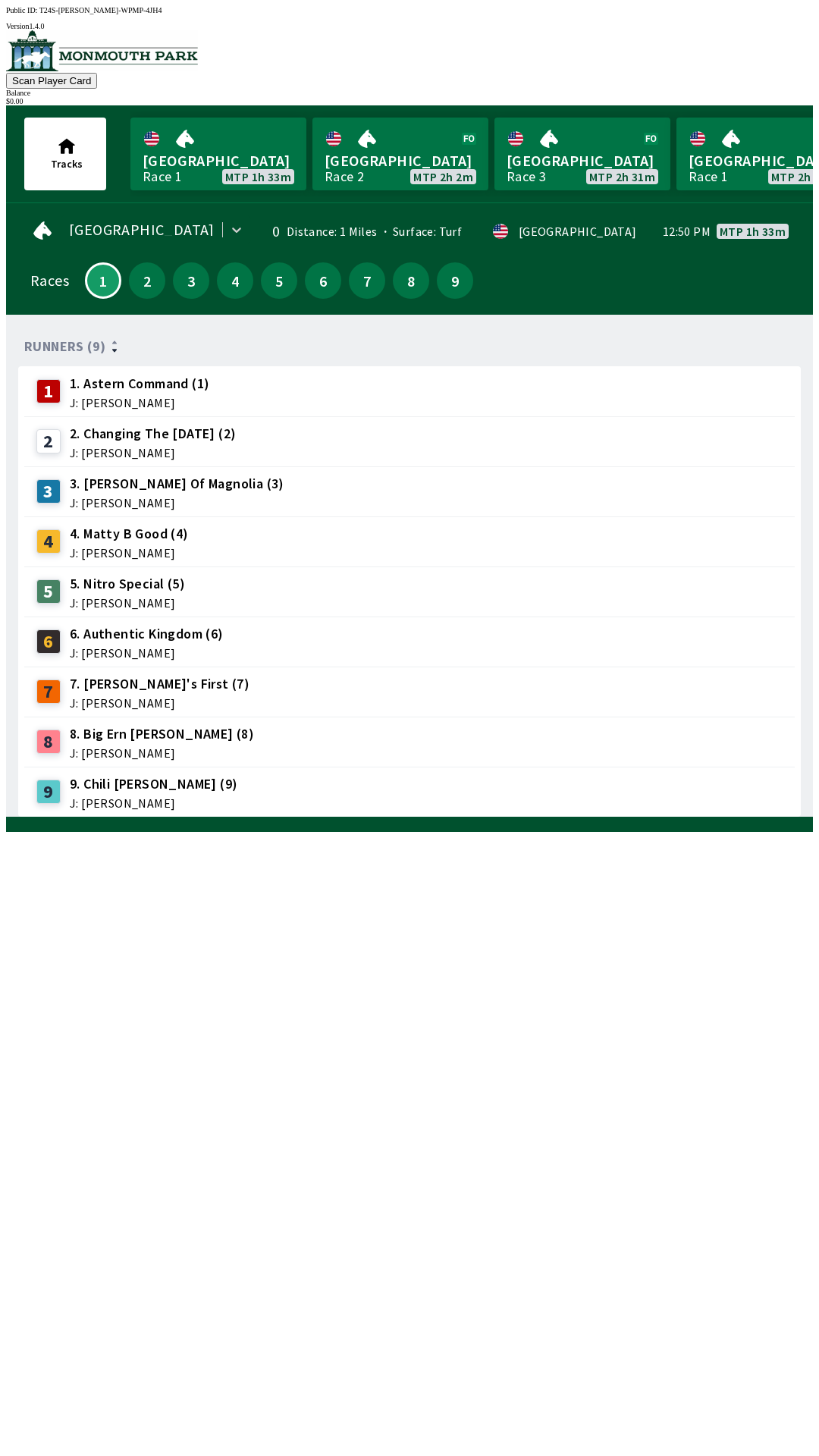
click at [220, 156] on link "[GEOGRAPHIC_DATA] Race 1 MTP 1h 33m" at bounding box center [218, 154] width 176 height 73
click at [125, 396] on span "J: [PERSON_NAME]" at bounding box center [139, 402] width 139 height 12
click at [119, 697] on span "J: [PERSON_NAME]" at bounding box center [160, 703] width 180 height 12
click at [212, 152] on link "Monmouth Park Race 1 MTP 1h 32m" at bounding box center [218, 154] width 176 height 73
click at [98, 281] on button "1" at bounding box center [102, 280] width 36 height 36
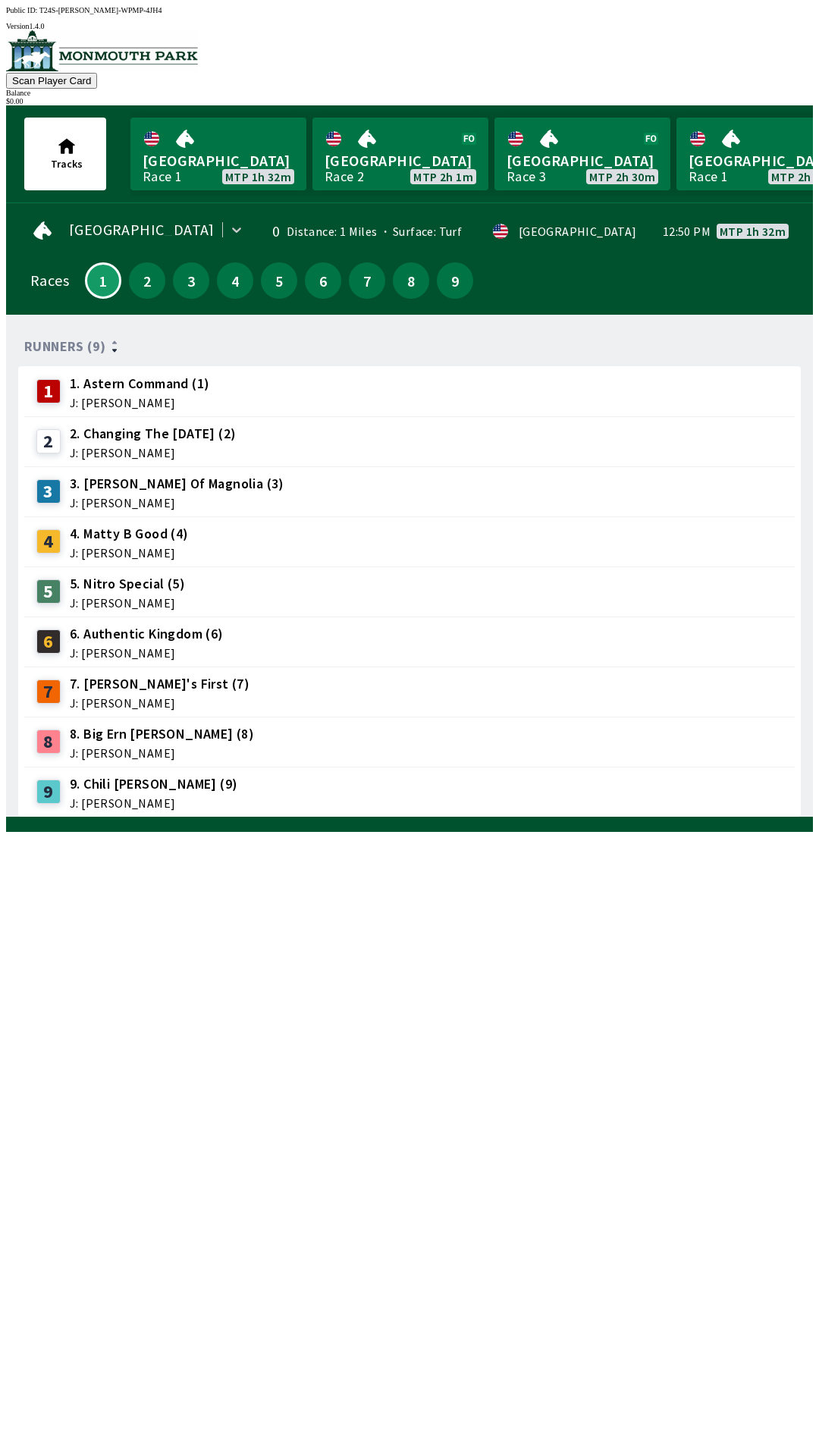
click at [71, 747] on span "J: [PERSON_NAME]" at bounding box center [162, 753] width 184 height 12
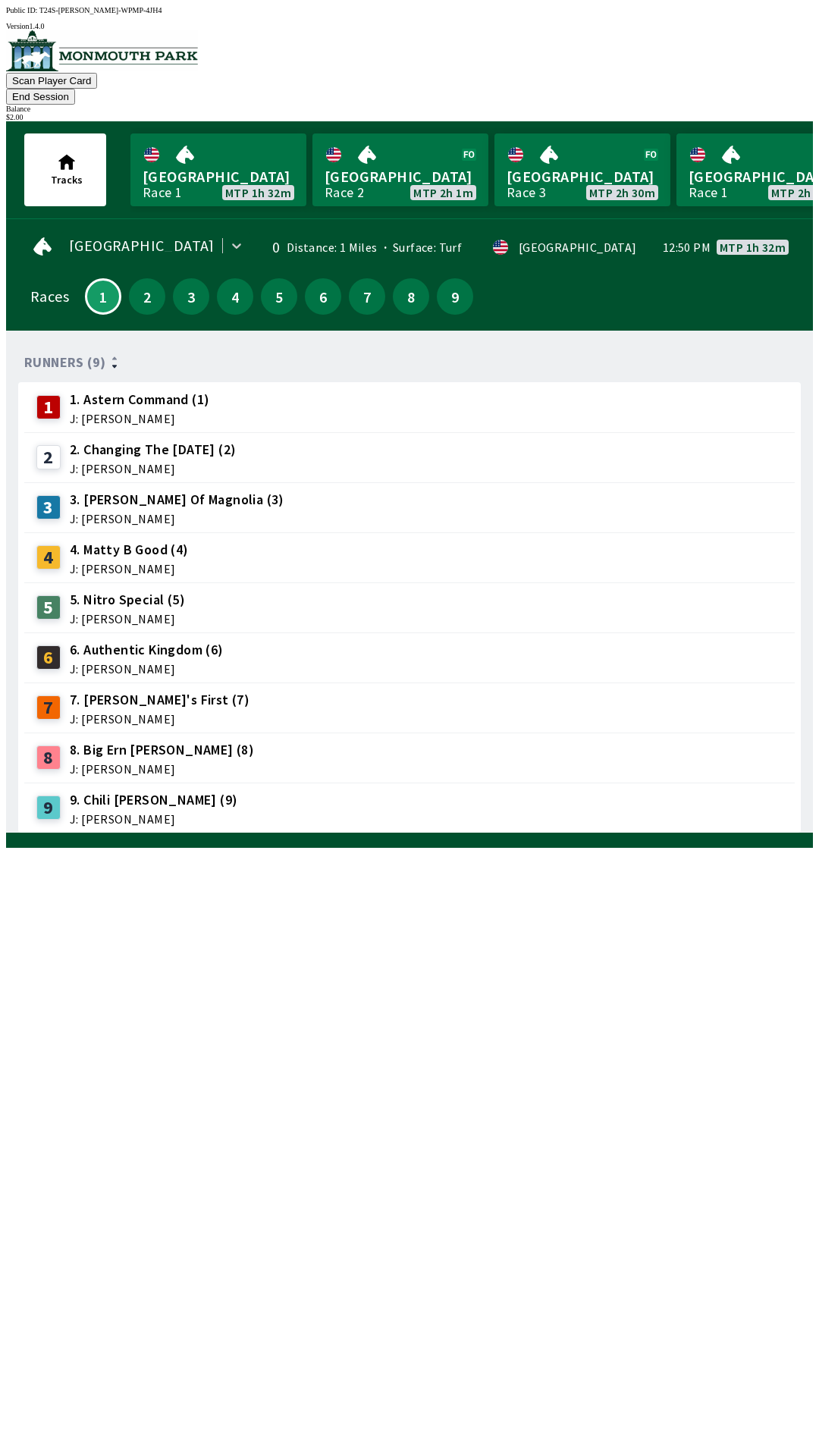
click at [107, 713] on span "J: [PERSON_NAME]" at bounding box center [160, 719] width 180 height 12
click at [54, 696] on div "7" at bounding box center [48, 708] width 25 height 25
click at [97, 279] on button "1" at bounding box center [102, 296] width 36 height 36
click at [70, 790] on span "9. Chili [PERSON_NAME] (9)" at bounding box center [154, 800] width 168 height 20
click at [75, 88] on button "End Session" at bounding box center [41, 96] width 69 height 16
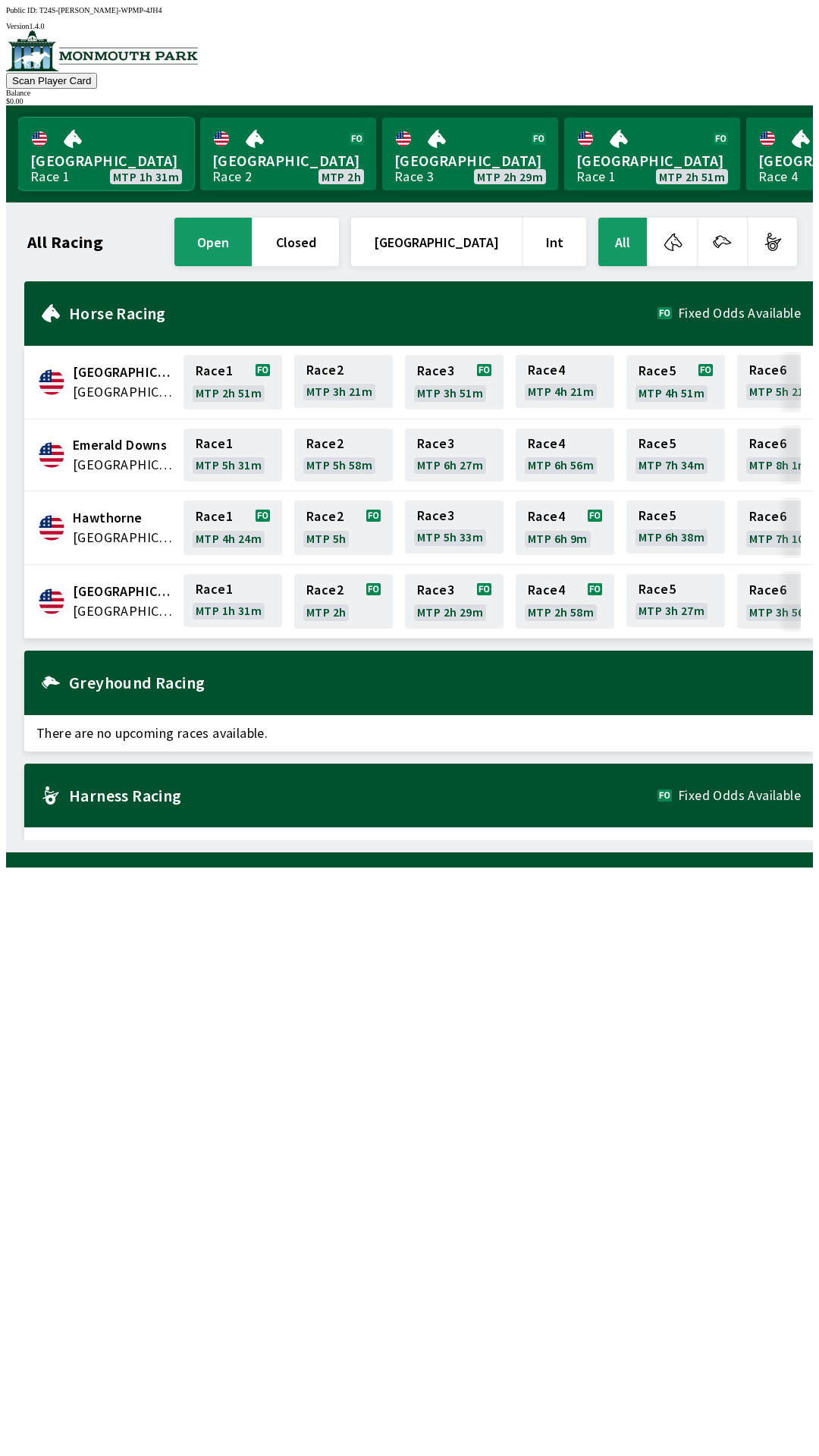
click at [109, 133] on link "[GEOGRAPHIC_DATA] Race 1 MTP 1h 31m" at bounding box center [106, 154] width 176 height 73
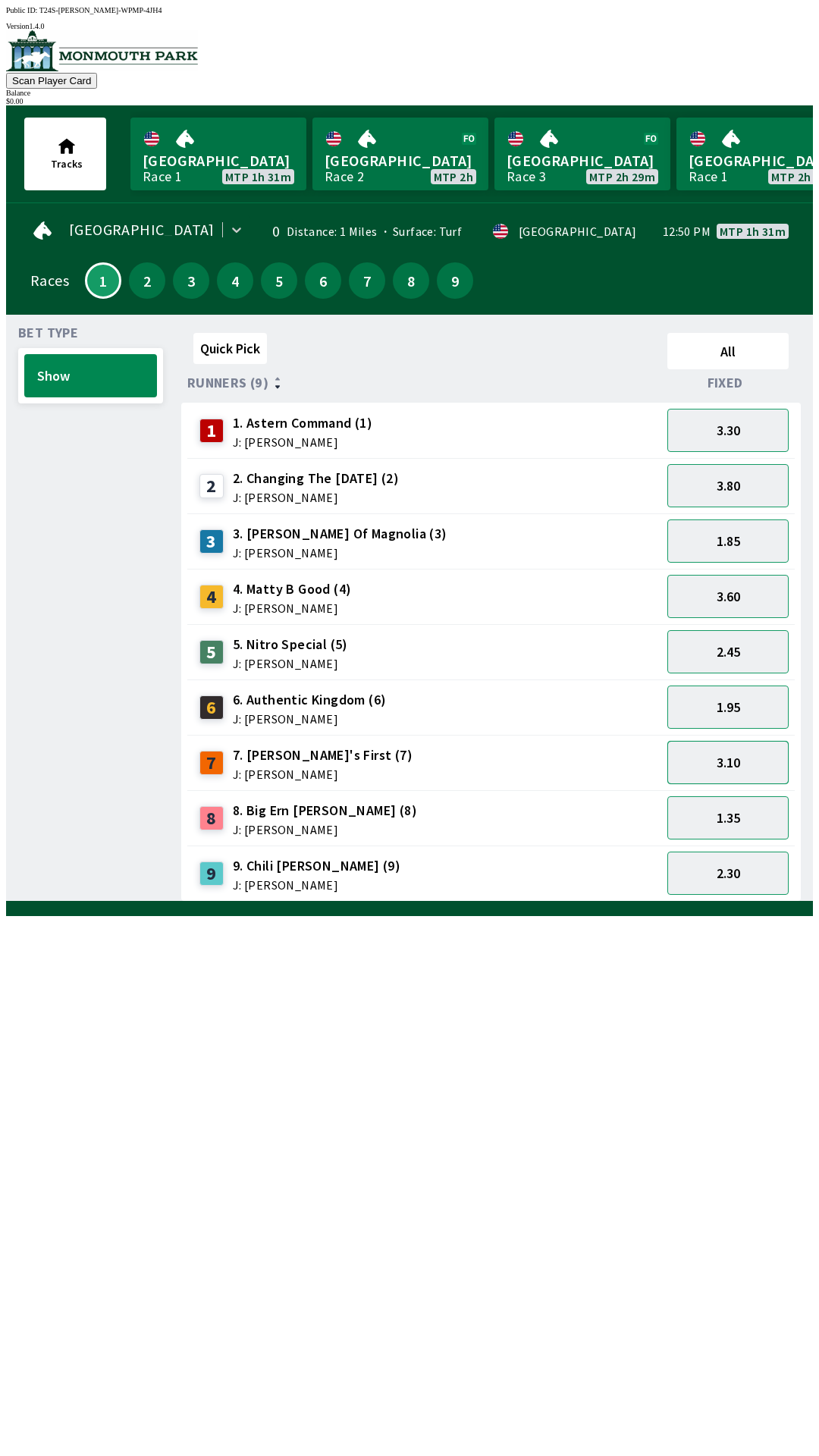
click at [733, 750] on button "3.10" at bounding box center [728, 763] width 122 height 43
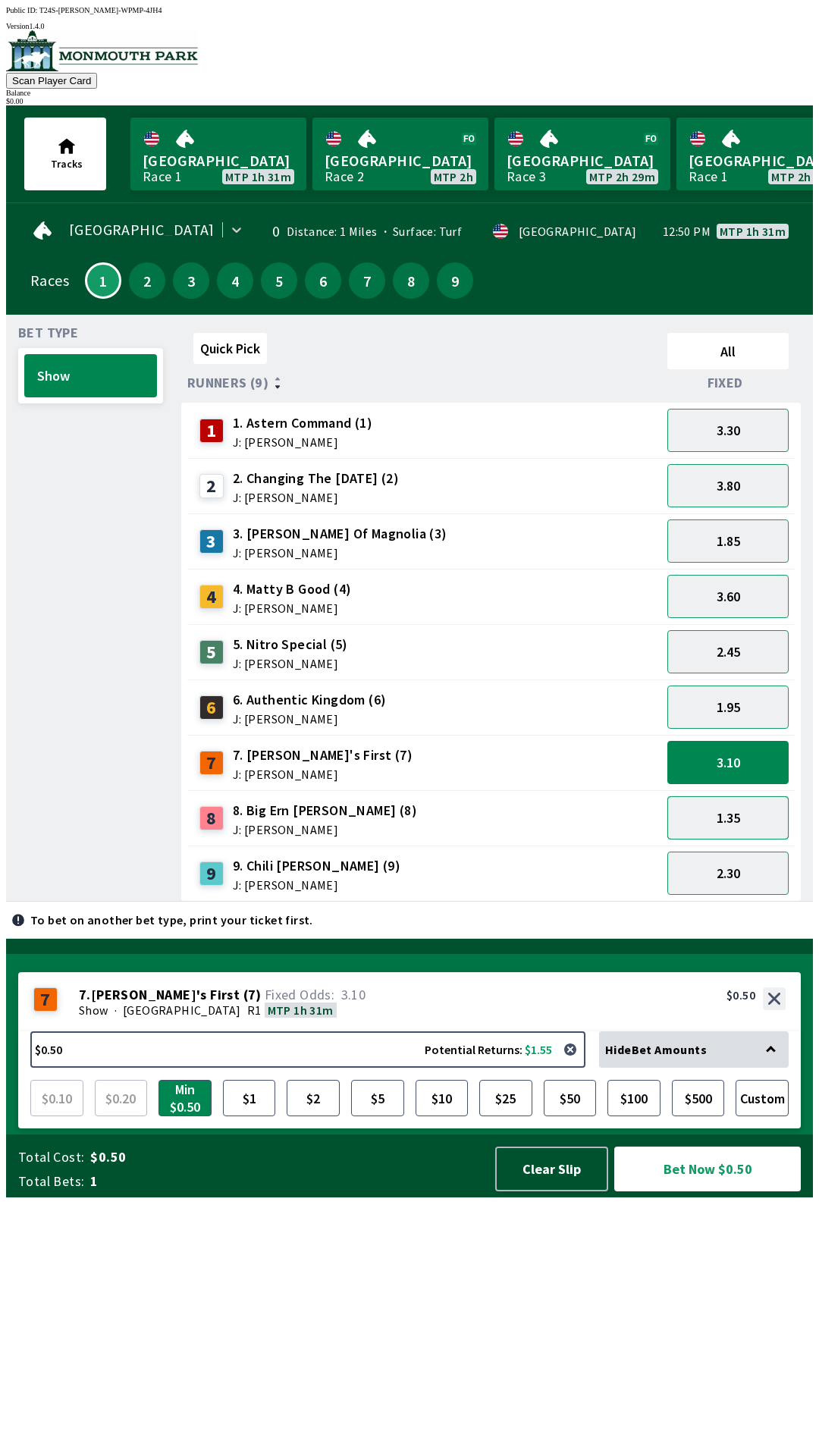
click at [757, 807] on button "1.35" at bounding box center [728, 818] width 122 height 43
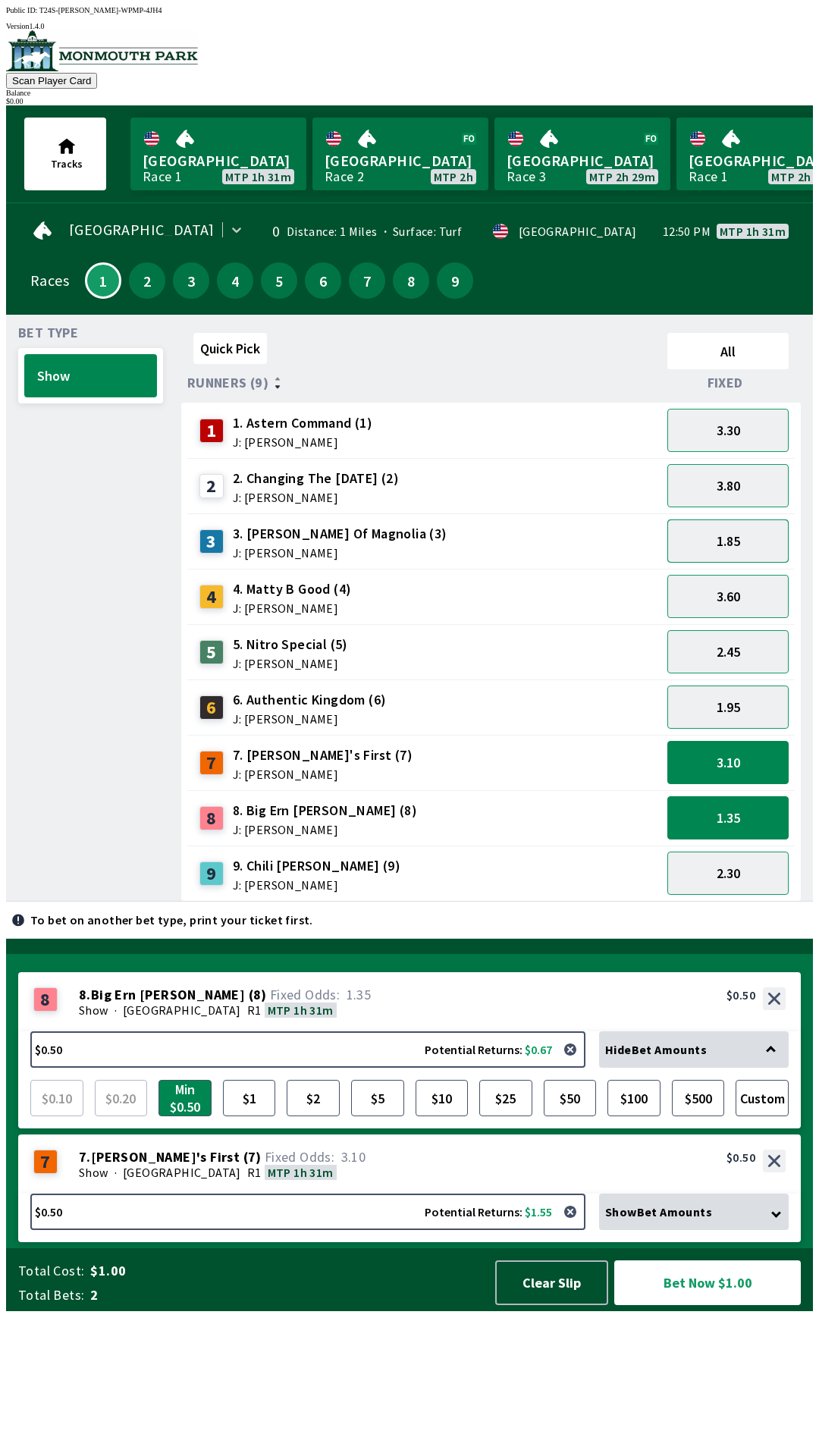
click at [747, 539] on button "1.85" at bounding box center [728, 541] width 122 height 43
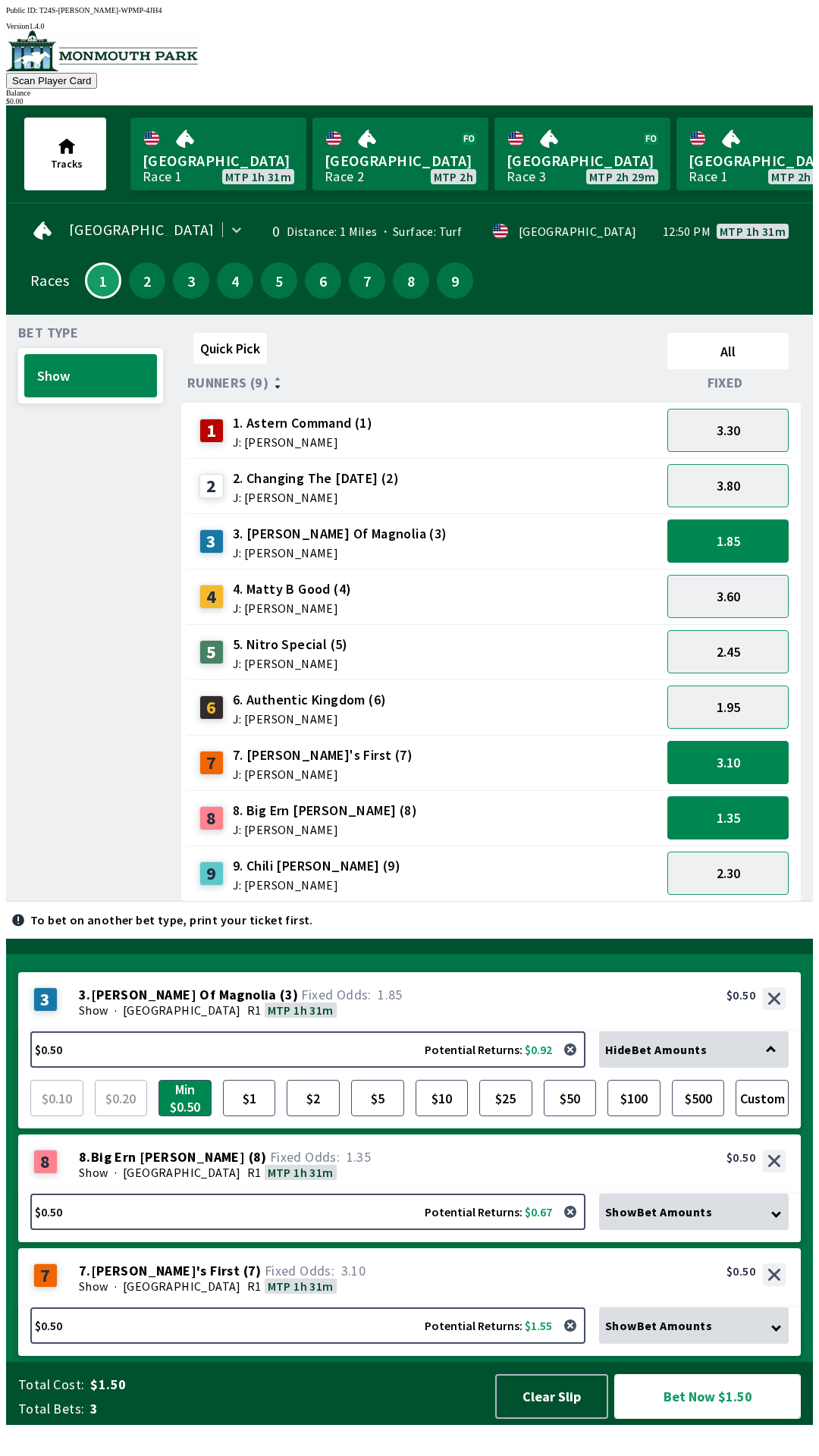
click at [749, 1419] on button "Bet Now $1.50" at bounding box center [707, 1397] width 186 height 45
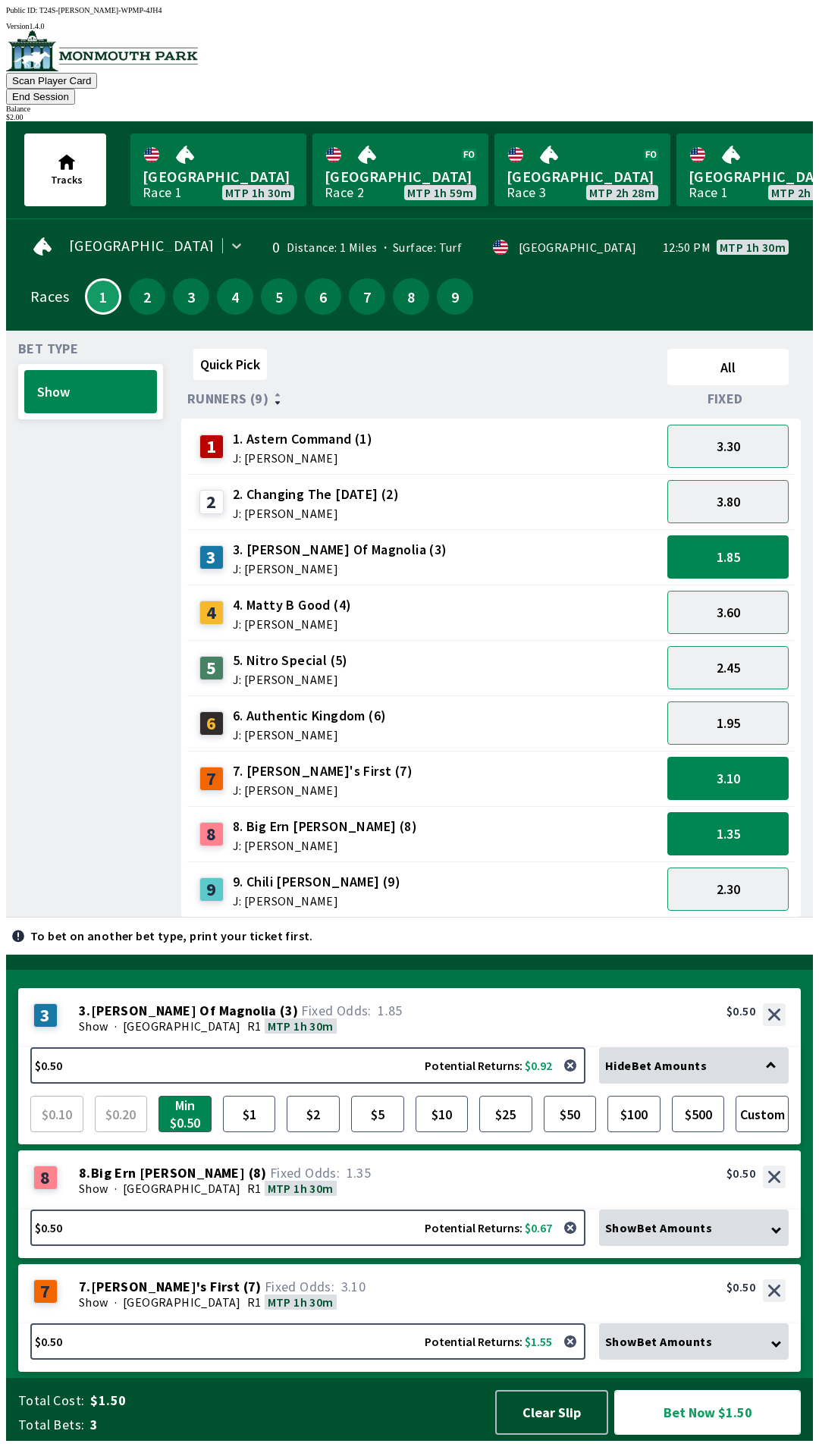
click at [750, 1434] on button "Bet Now $1.50" at bounding box center [707, 1412] width 186 height 45
